Goal: Information Seeking & Learning: Check status

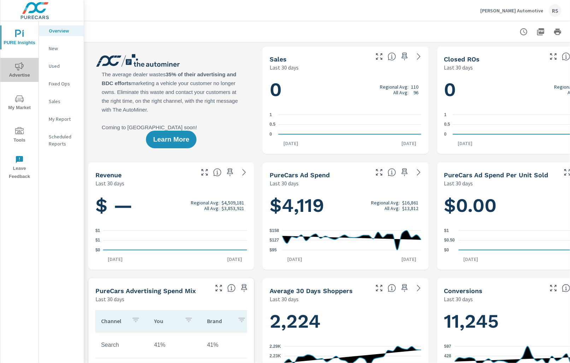
click at [19, 69] on icon "nav menu" at bounding box center [19, 66] width 8 height 8
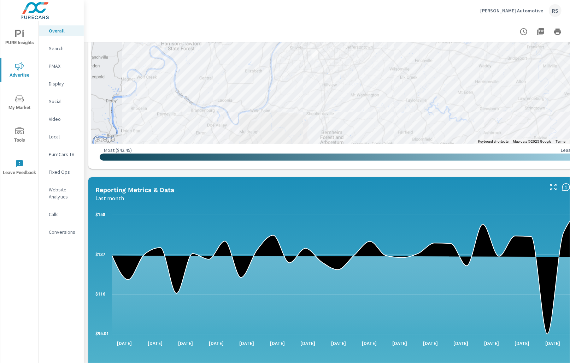
scroll to position [670, 0]
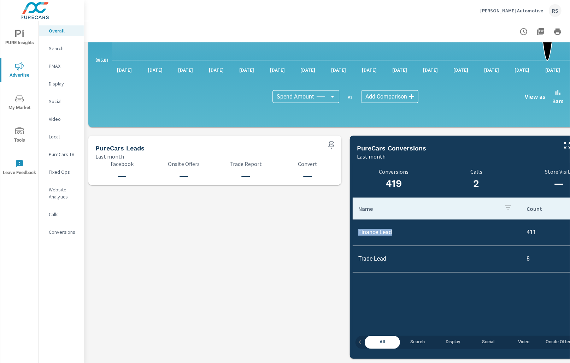
drag, startPoint x: 393, startPoint y: 228, endPoint x: 359, endPoint y: 228, distance: 34.6
click at [359, 228] on td "Finance Lead" at bounding box center [437, 233] width 168 height 18
click at [383, 228] on td "Finance Lead" at bounding box center [437, 233] width 168 height 18
click at [62, 49] on p "Search" at bounding box center [63, 48] width 29 height 7
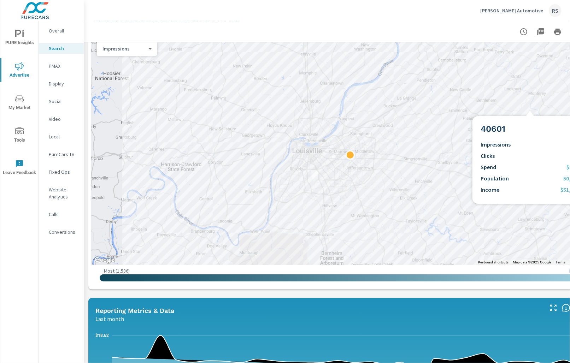
scroll to position [109, 0]
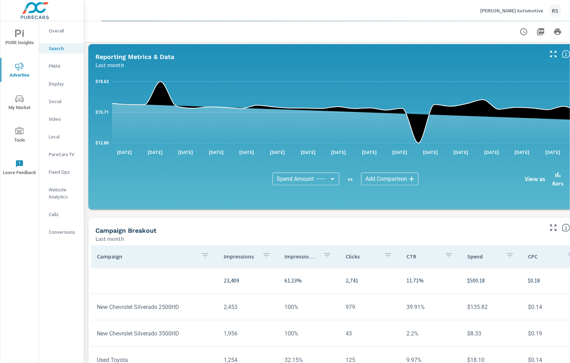
scroll to position [438, 0]
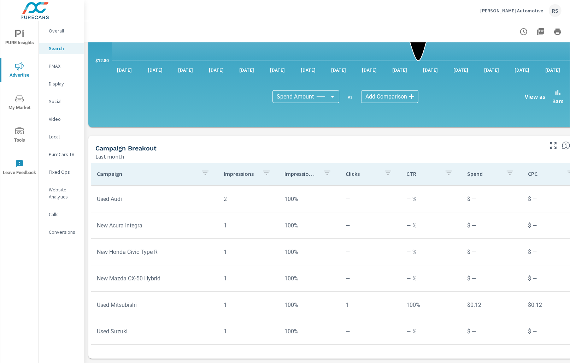
scroll to position [3133, 0]
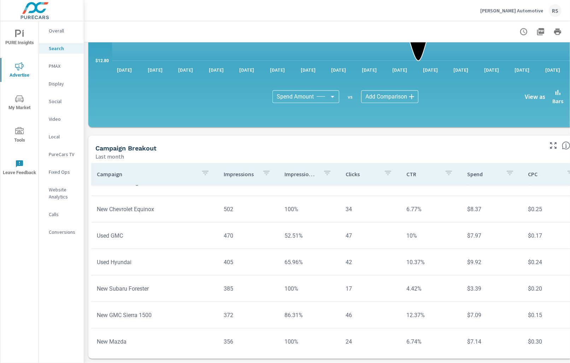
scroll to position [189, 0]
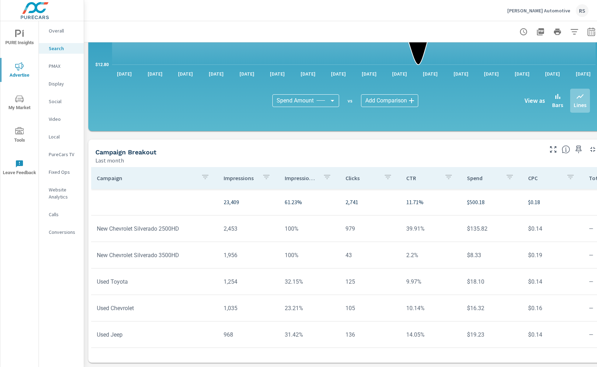
scroll to position [434, 0]
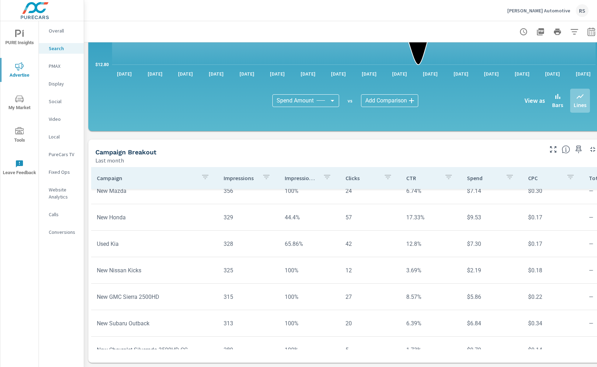
scroll to position [531, 0]
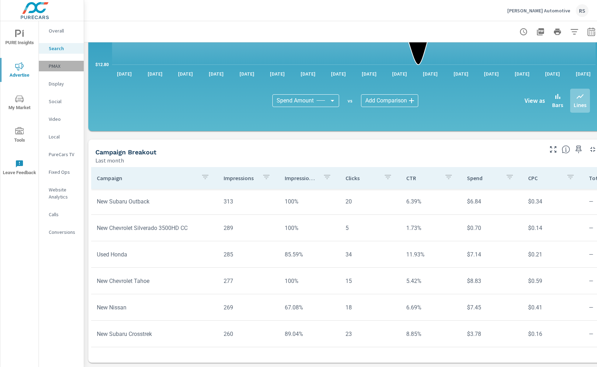
click at [56, 68] on p "PMAX" at bounding box center [63, 66] width 29 height 7
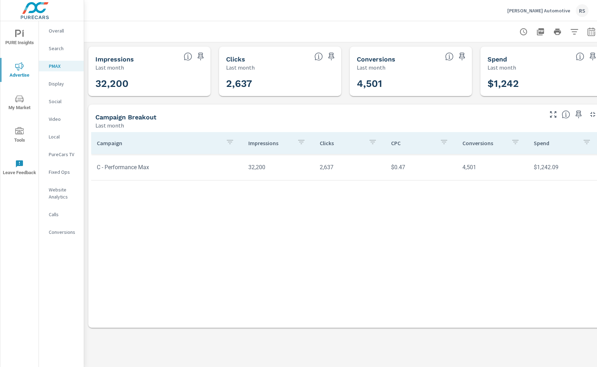
click at [58, 84] on p "Display" at bounding box center [63, 83] width 29 height 7
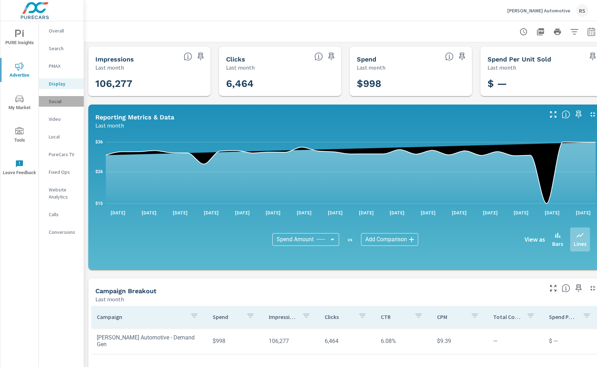
click at [62, 106] on div "Social" at bounding box center [61, 101] width 45 height 11
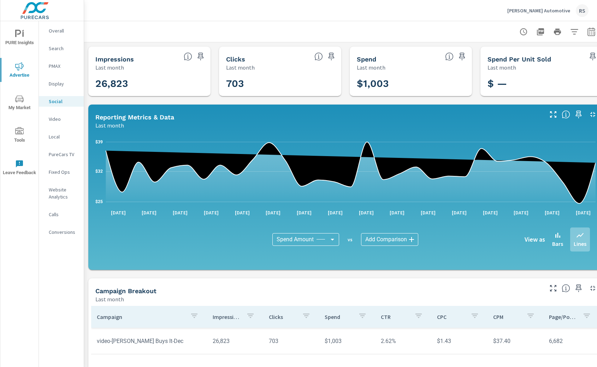
click at [54, 84] on p "Display" at bounding box center [63, 83] width 29 height 7
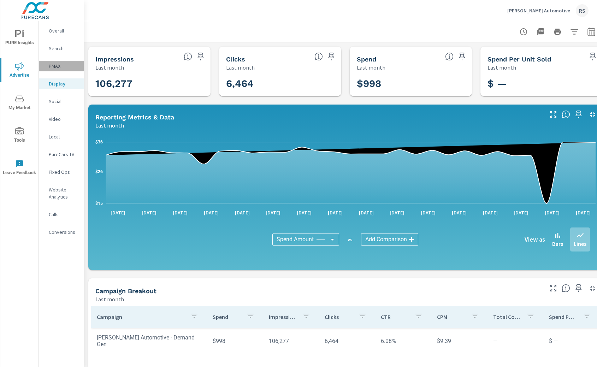
click at [56, 66] on p "PMAX" at bounding box center [63, 66] width 29 height 7
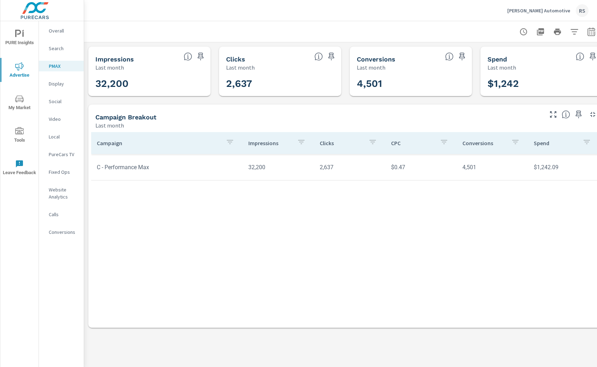
click at [62, 51] on p "Search" at bounding box center [63, 48] width 29 height 7
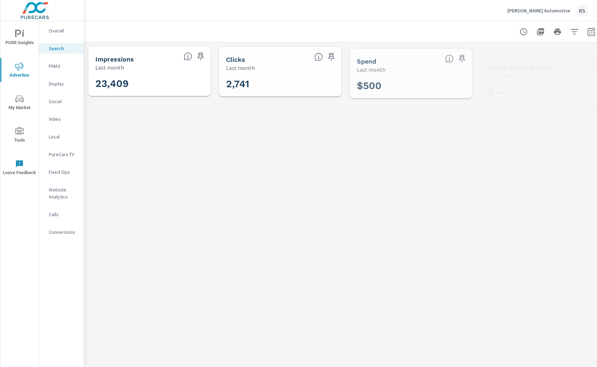
scroll to position [530, 0]
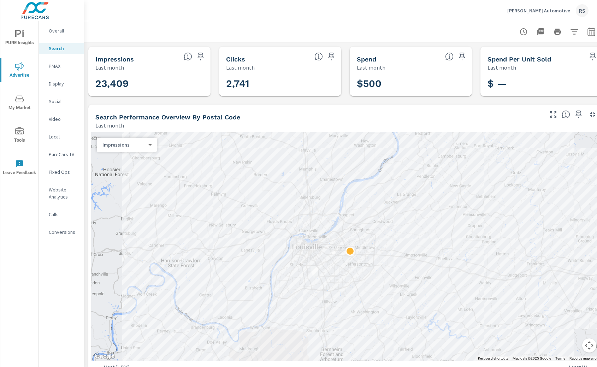
click at [60, 36] on div "Overall" at bounding box center [61, 30] width 45 height 11
